Goal: Task Accomplishment & Management: Manage account settings

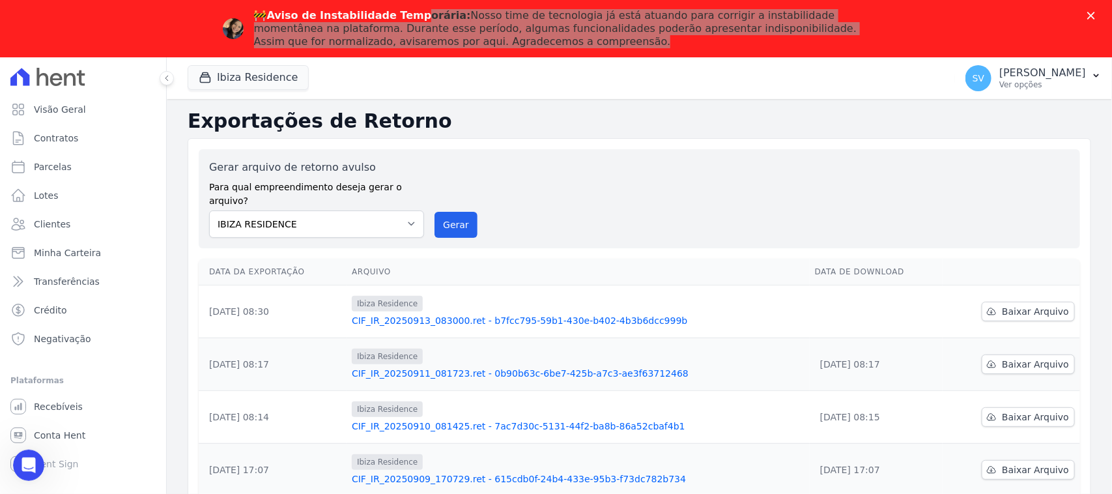
click at [685, 227] on div "Gerar arquivo de retorno avulso Para qual empreendimento deseja gerar o arquivo…" at bounding box center [639, 198] width 881 height 99
click at [89, 169] on link "Parcelas" at bounding box center [83, 167] width 156 height 26
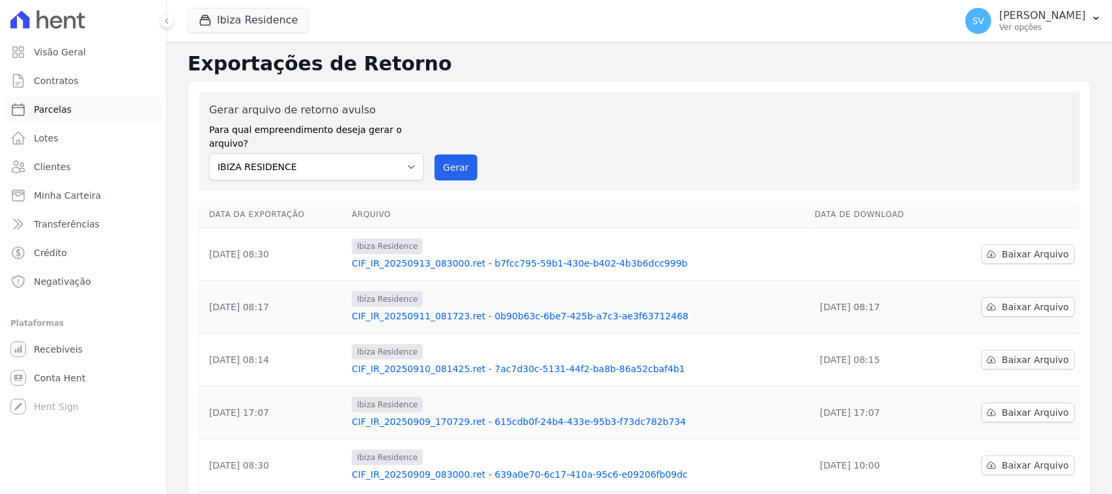
select select
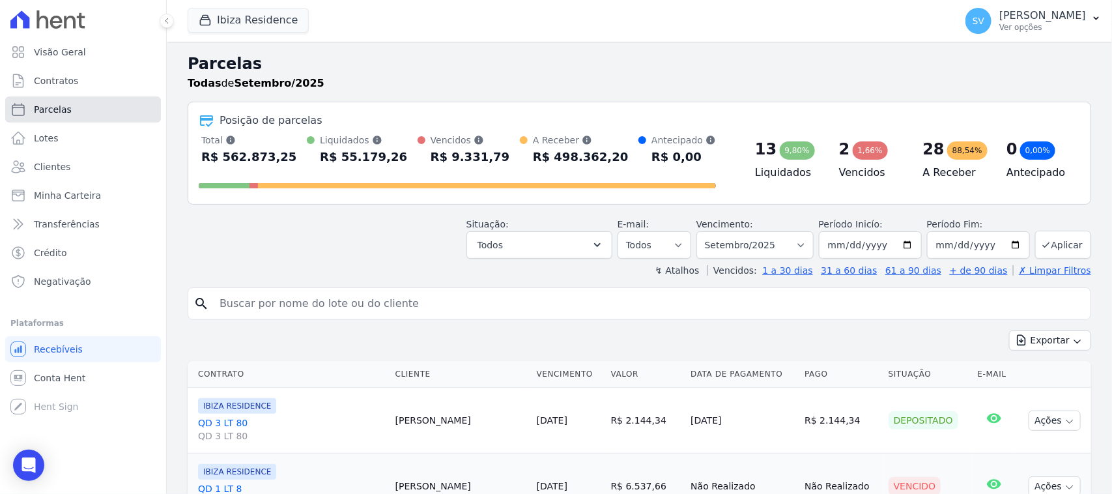
click at [79, 109] on link "Parcelas" at bounding box center [83, 109] width 156 height 26
click at [298, 306] on input "search" at bounding box center [649, 304] width 874 height 26
select select
click at [256, 28] on button "Ibiza Residence" at bounding box center [248, 20] width 121 height 25
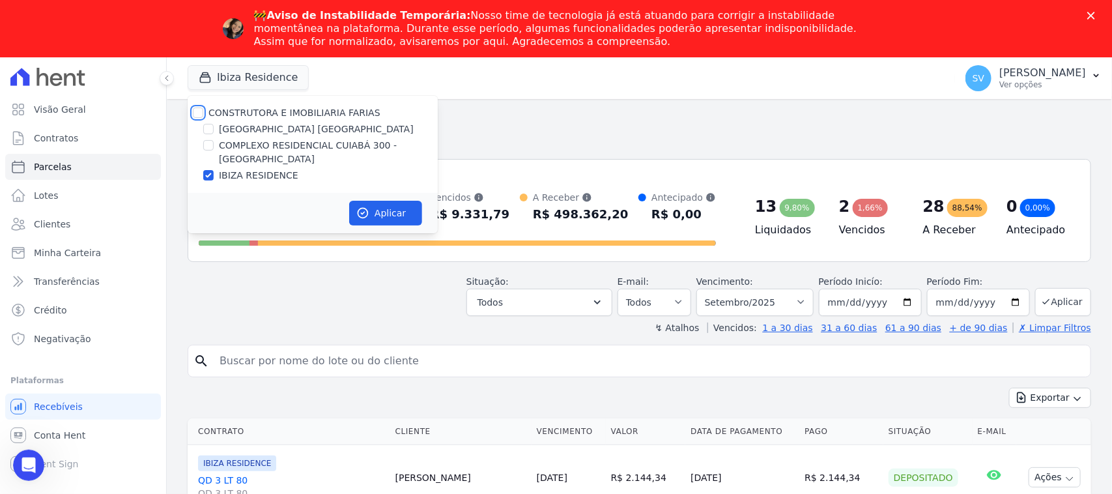
drag, startPoint x: 201, startPoint y: 113, endPoint x: 210, endPoint y: 121, distance: 12.9
click at [200, 114] on input "CONSTRUTORA E IMOBILIARIA FARIAS" at bounding box center [198, 112] width 10 height 10
checkbox input "true"
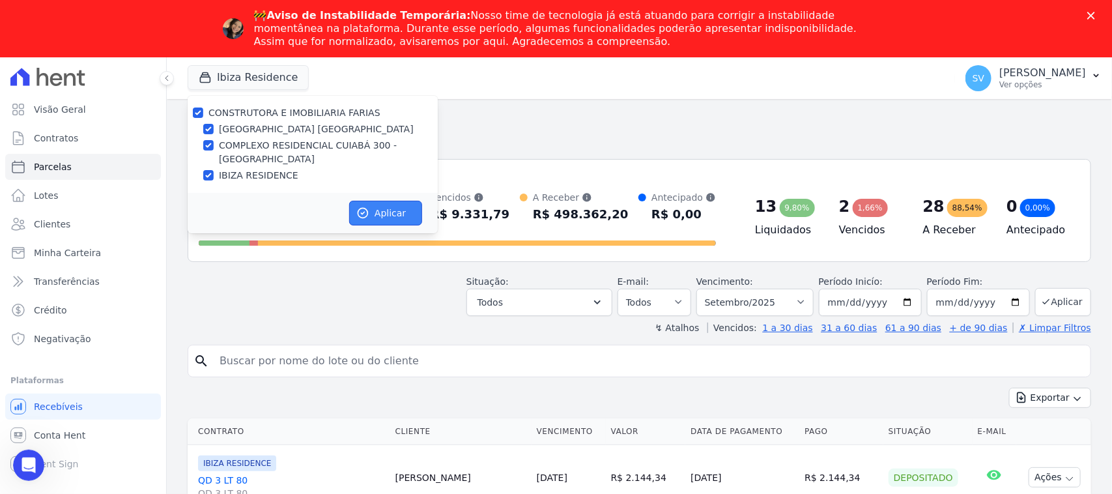
click at [364, 210] on icon "button" at bounding box center [362, 213] width 13 height 13
click at [379, 358] on input "search" at bounding box center [649, 361] width 874 height 26
select select
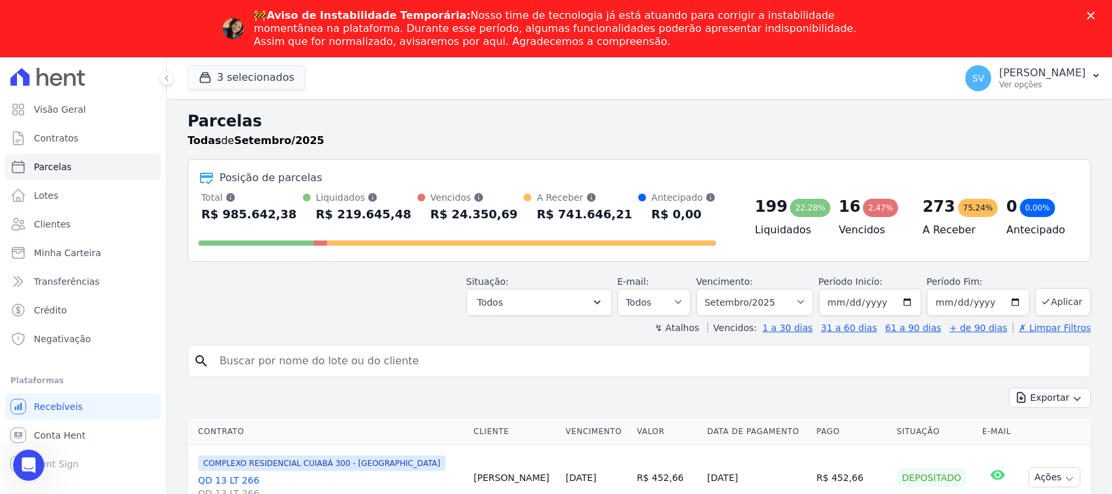
click at [379, 355] on input "search" at bounding box center [649, 361] width 874 height 26
paste input "[PERSON_NAME]"
type input "[PERSON_NAME]"
select select
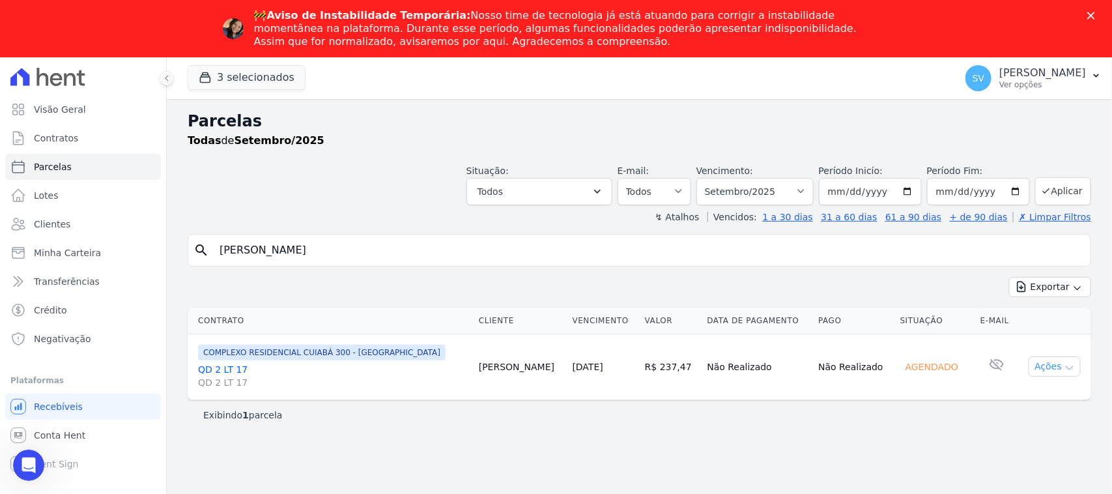
click at [1043, 376] on button "Ações" at bounding box center [1055, 366] width 52 height 20
click at [926, 444] on div "Parcelas Todas de Setembro/2025 Situação: Agendado Em Aberto Pago Processando C…" at bounding box center [639, 325] width 945 height 452
click at [391, 218] on div "↯ Atalhos Vencidos: 1 a 30 dias 31 a 60 dias 61 a 90 dias + de 90 dias ✗ Limpar…" at bounding box center [640, 216] width 904 height 13
